Goal: Task Accomplishment & Management: Manage account settings

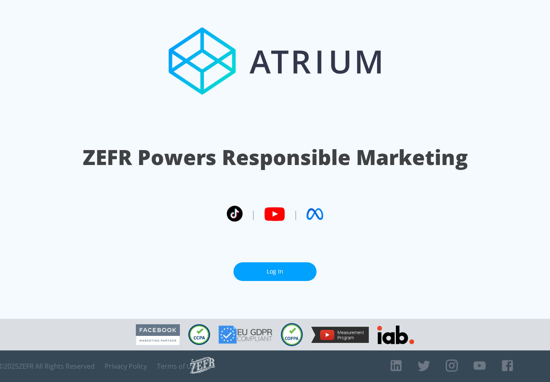
scroll to position [0, 0]
click at [272, 273] on link "Log In" at bounding box center [274, 271] width 83 height 19
click at [257, 276] on link "Log In" at bounding box center [274, 271] width 83 height 19
click at [260, 276] on link "Log In" at bounding box center [274, 271] width 83 height 19
